Goal: Navigation & Orientation: Find specific page/section

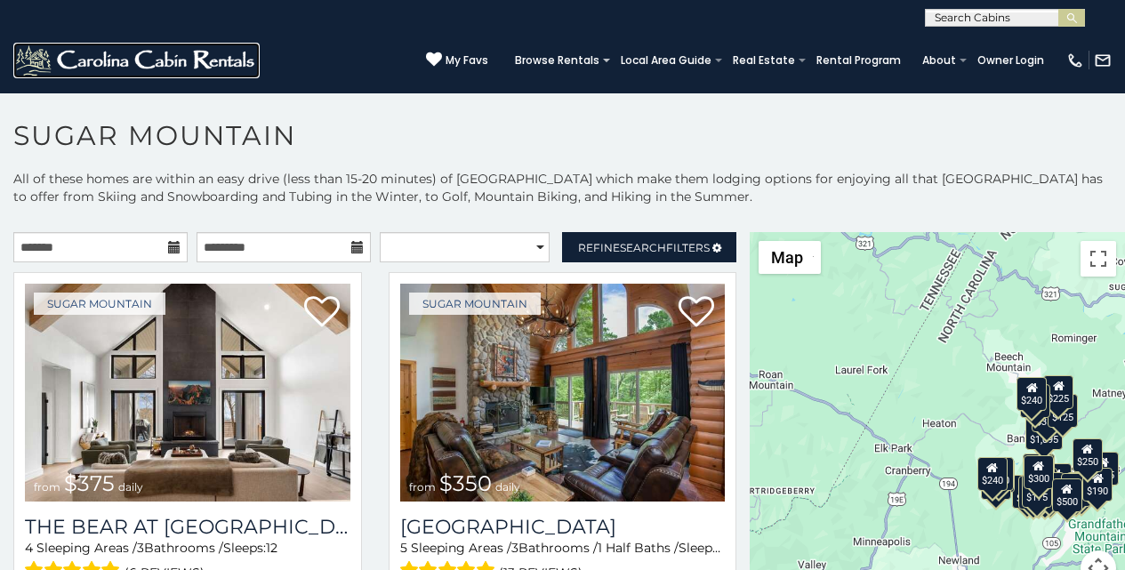
click at [36, 55] on img at bounding box center [136, 61] width 246 height 36
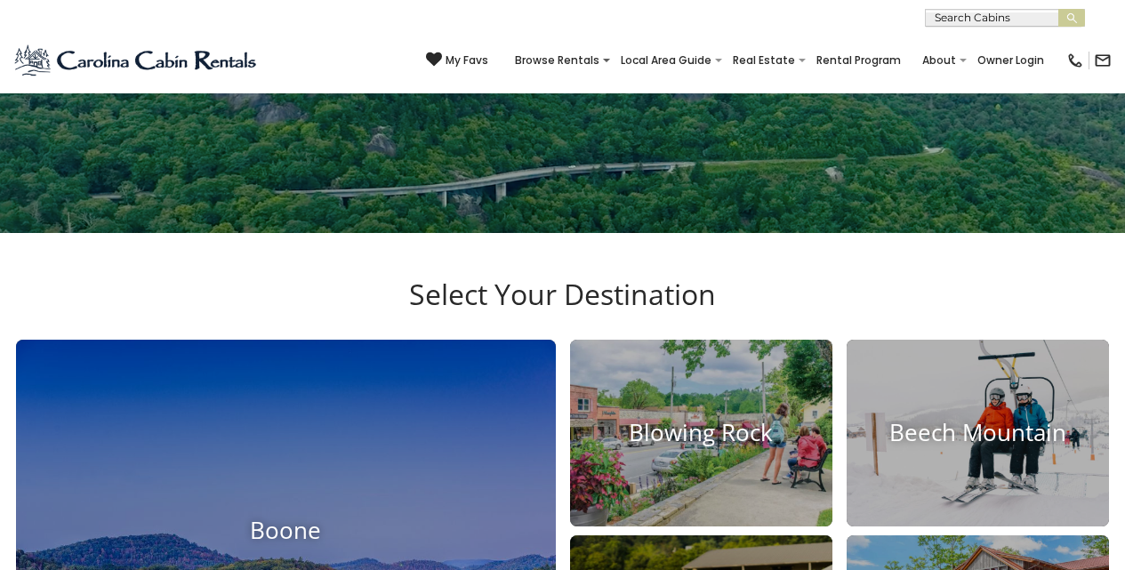
scroll to position [334, 0]
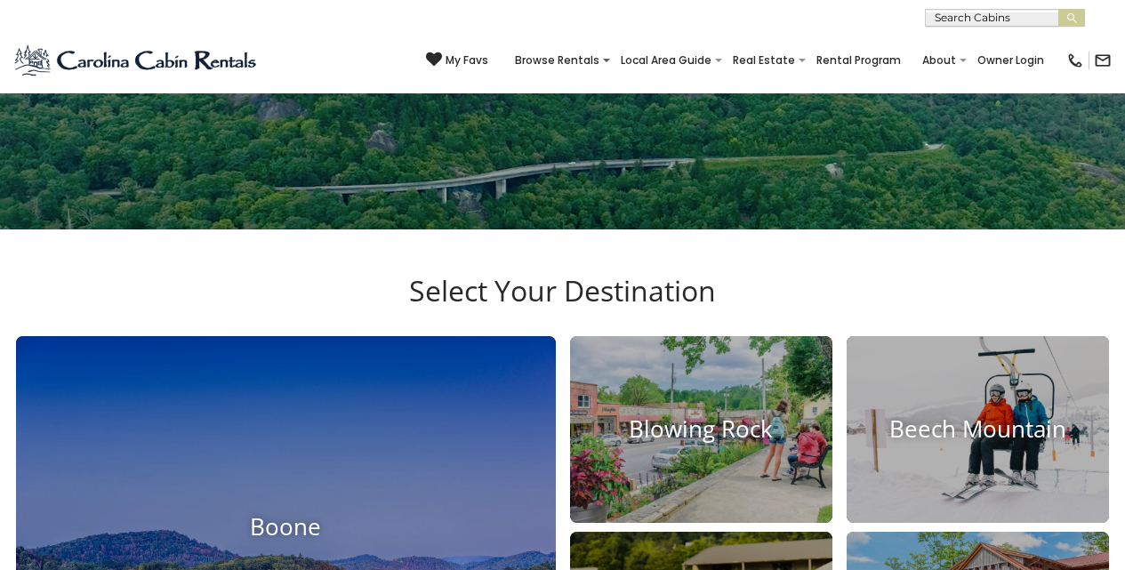
click at [873, 8] on div "**********" at bounding box center [562, 13] width 1125 height 27
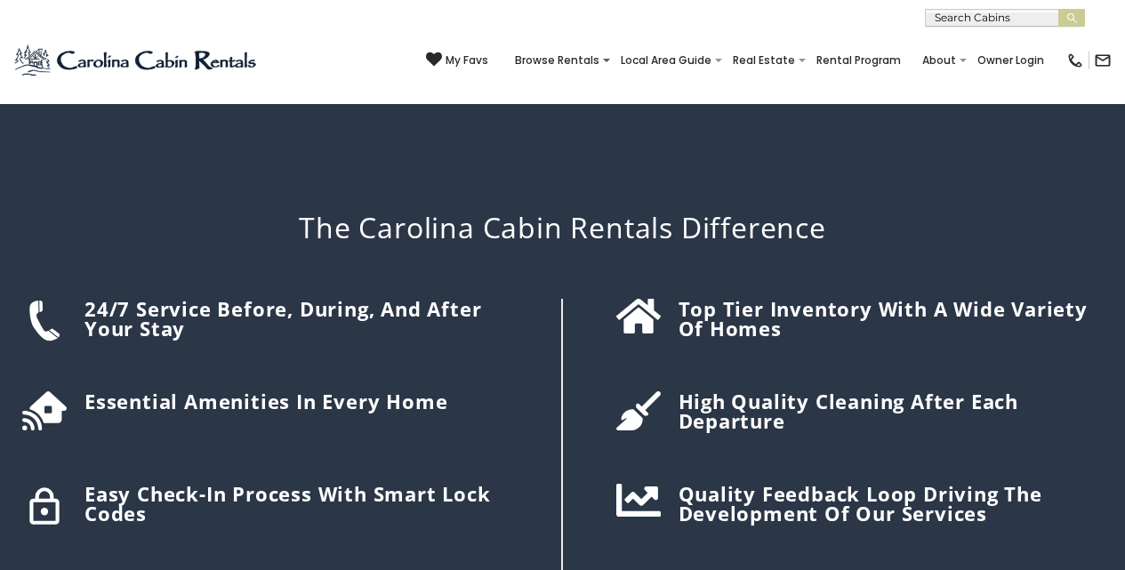
scroll to position [2130, 0]
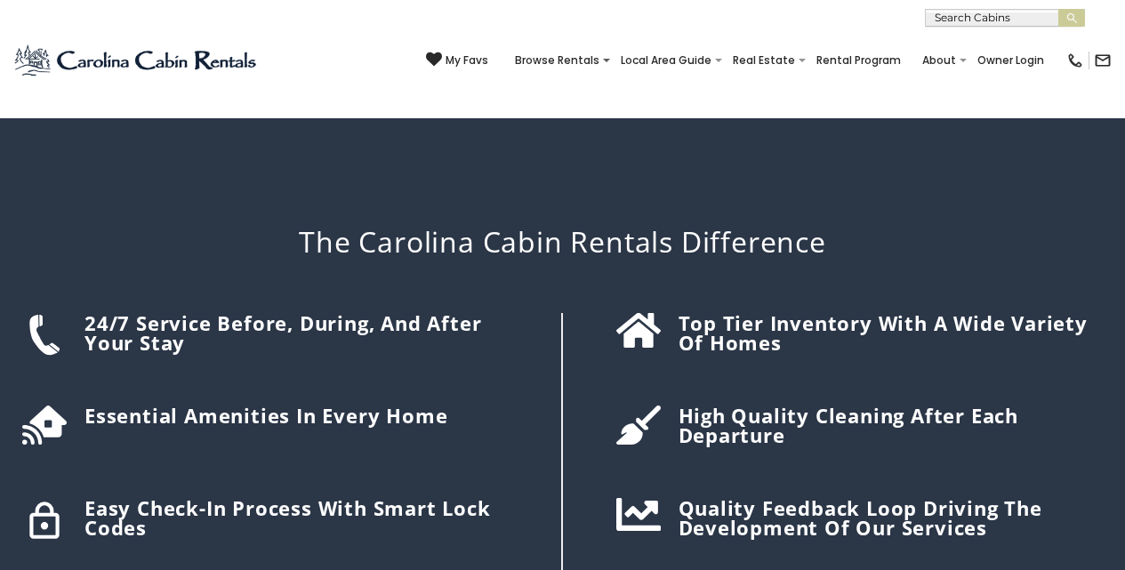
click at [60, 14] on div "**********" at bounding box center [562, 13] width 1125 height 27
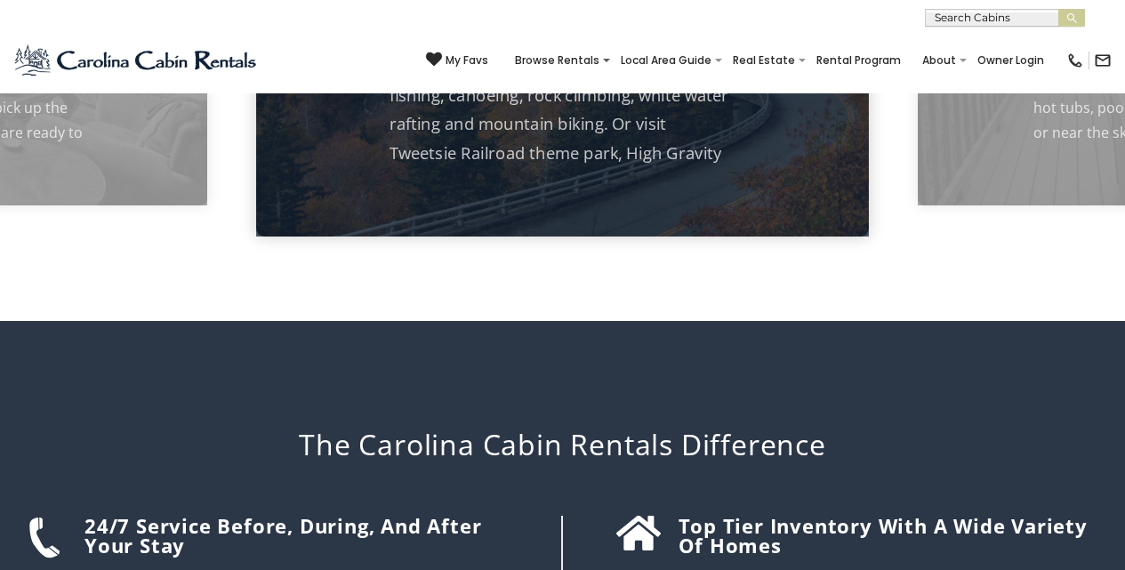
scroll to position [1908, 0]
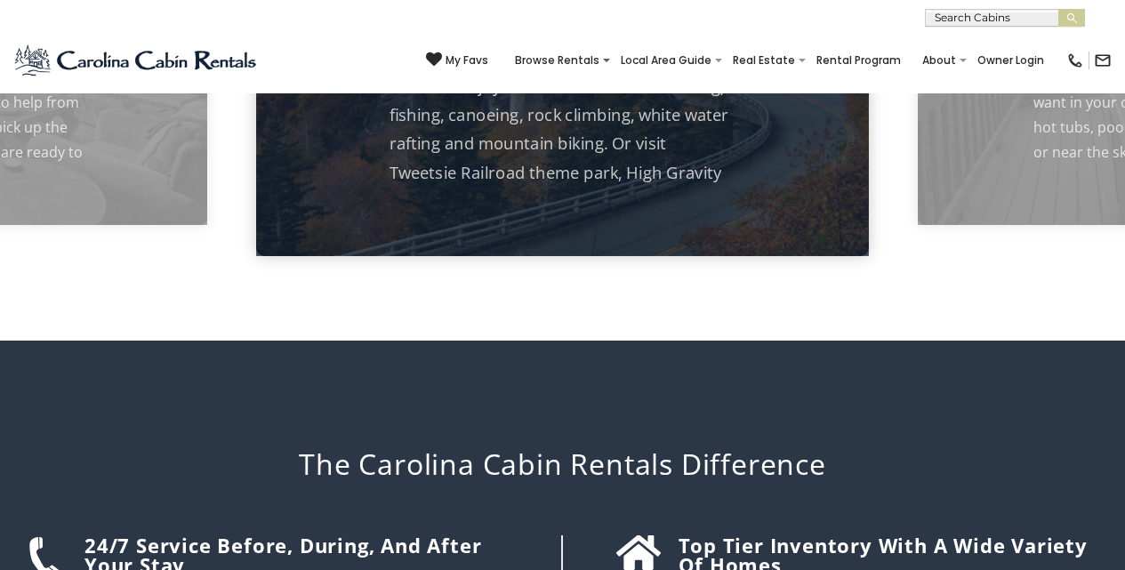
click at [224, 68] on div "[PHONE_NUMBER] My Favs Browse Rentals Local Area Guide Activities & Attractions…" at bounding box center [562, 60] width 1125 height 67
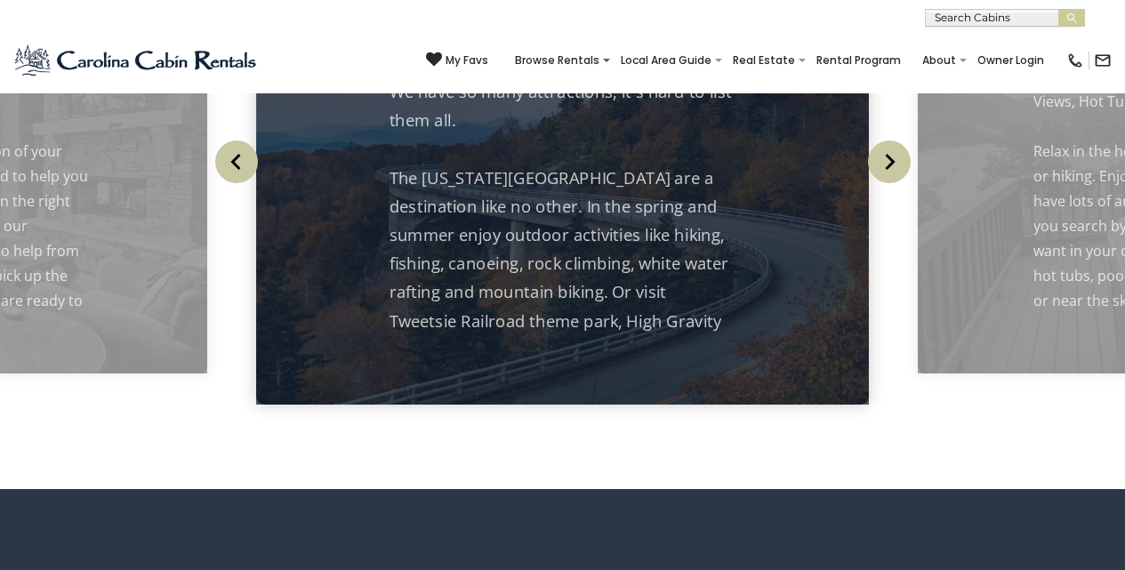
scroll to position [1648, 0]
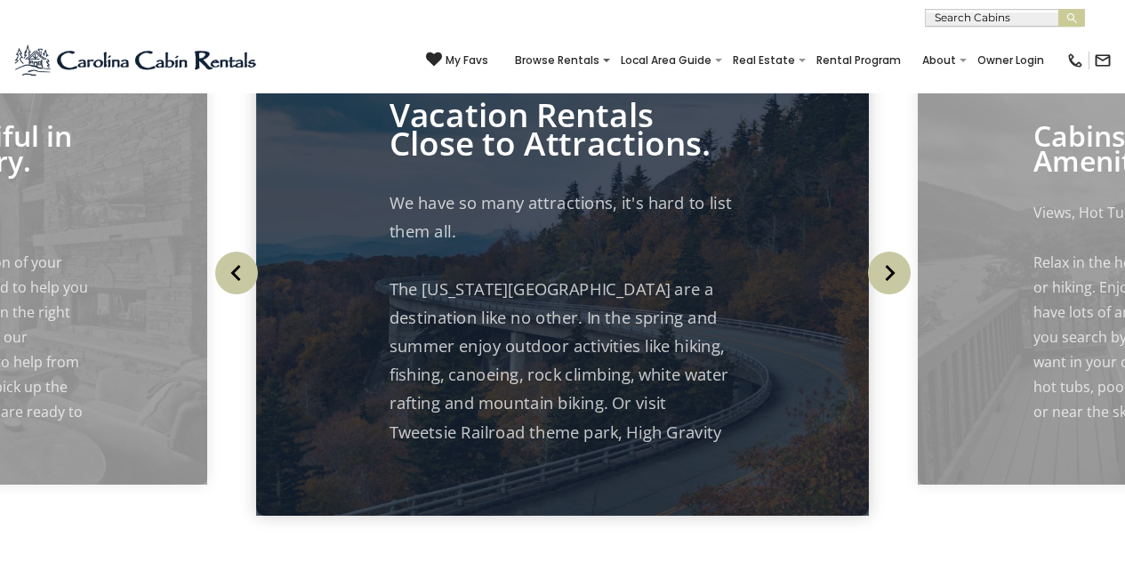
click at [583, 79] on div "My Favs Browse Rentals Local Area Guide Activities & Attractions Area Map Drivi…" at bounding box center [769, 60] width 686 height 43
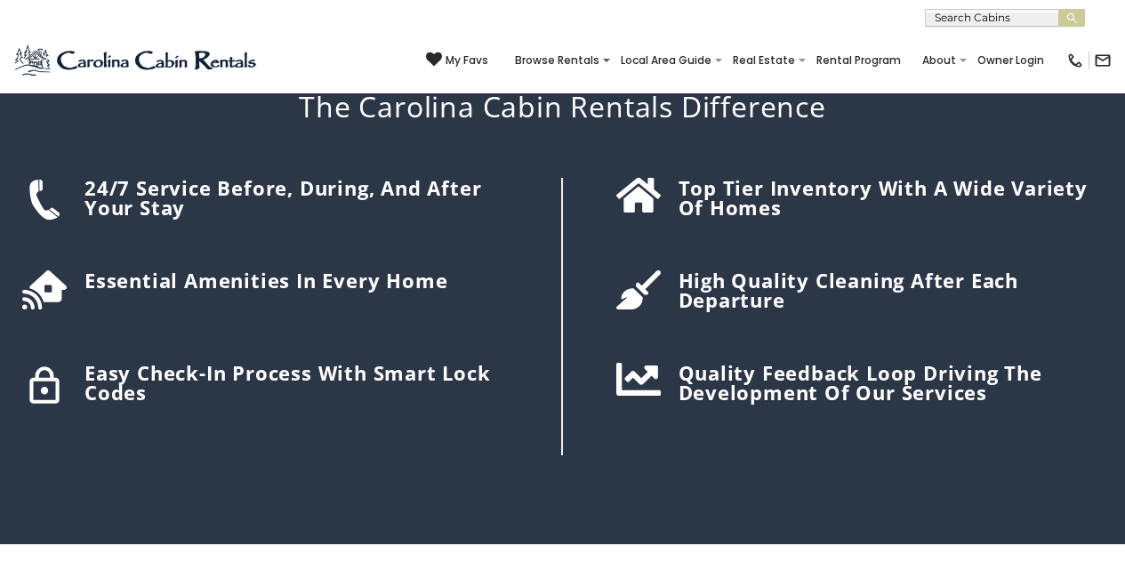
scroll to position [2274, 0]
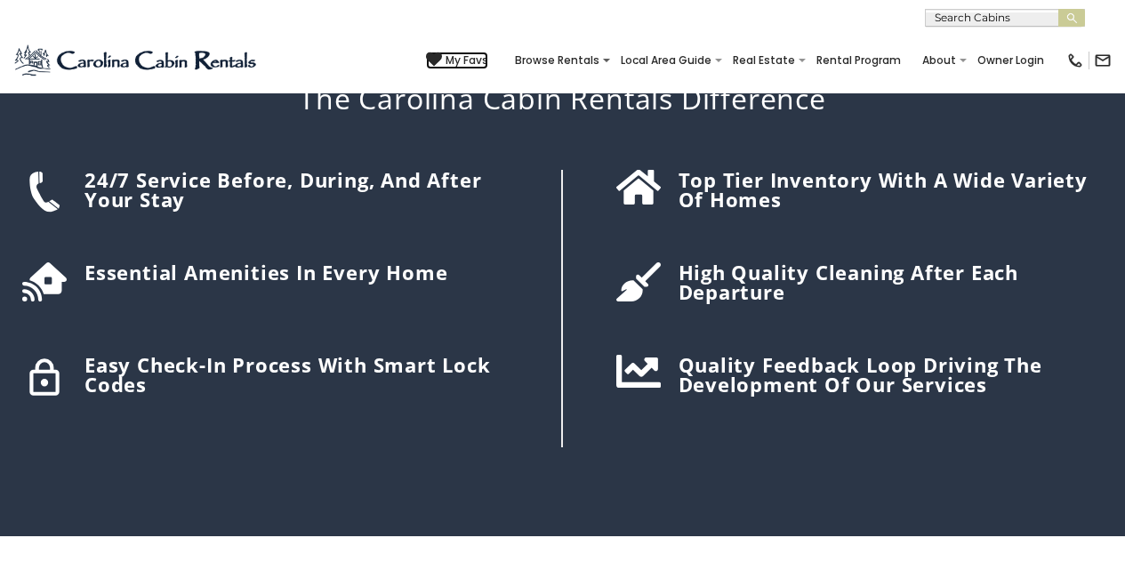
click at [442, 55] on icon at bounding box center [434, 60] width 16 height 16
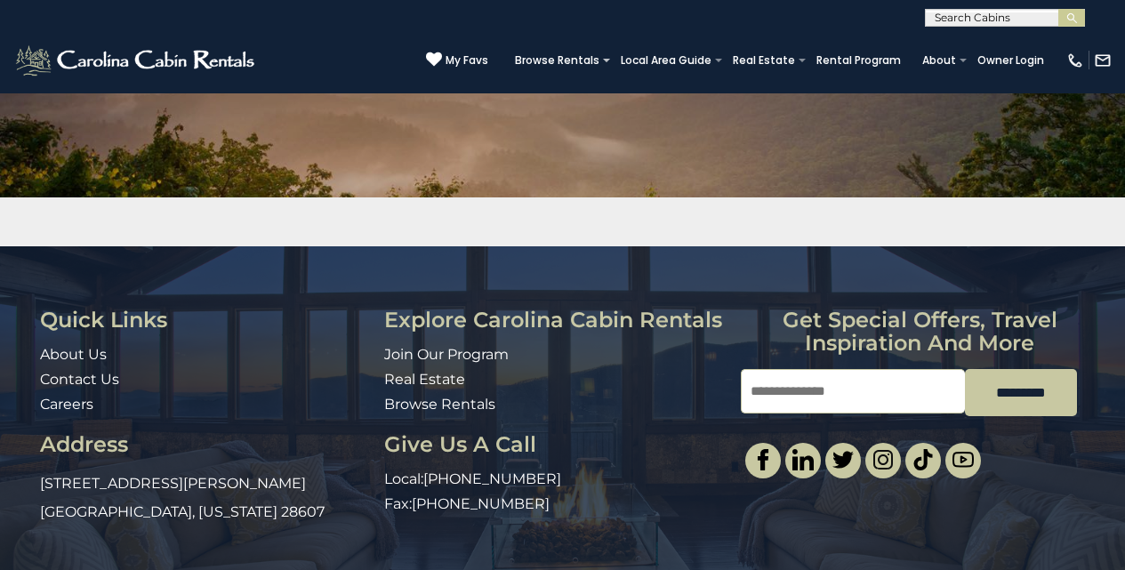
scroll to position [256, 0]
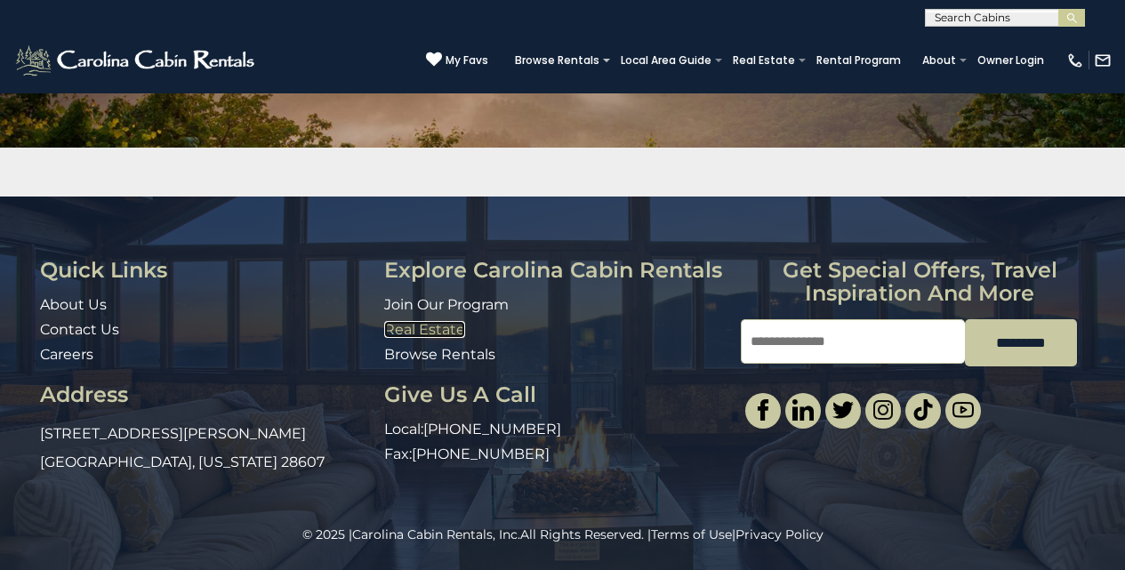
click at [396, 323] on link "Real Estate" at bounding box center [424, 329] width 81 height 17
